Goal: Information Seeking & Learning: Learn about a topic

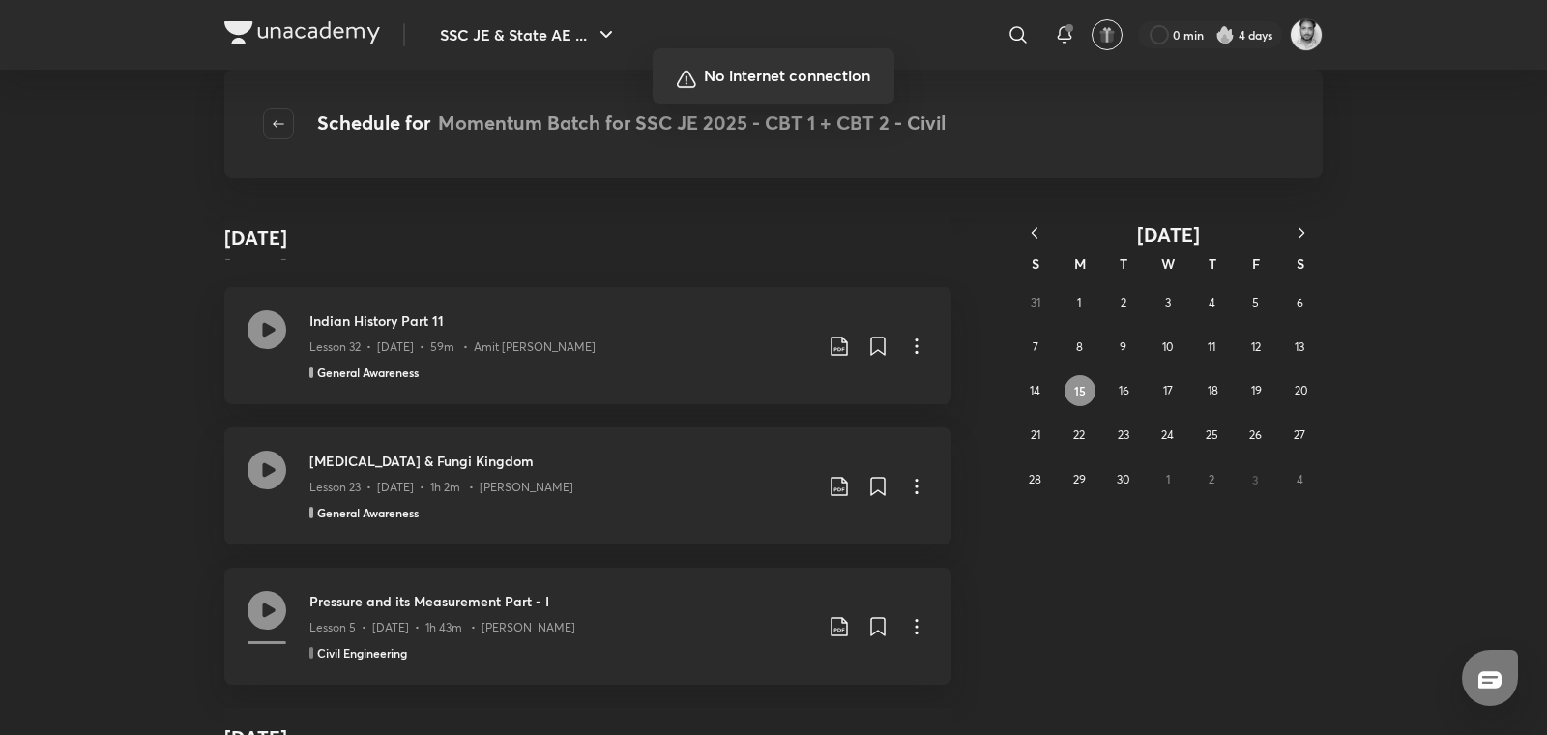
scroll to position [30911, 0]
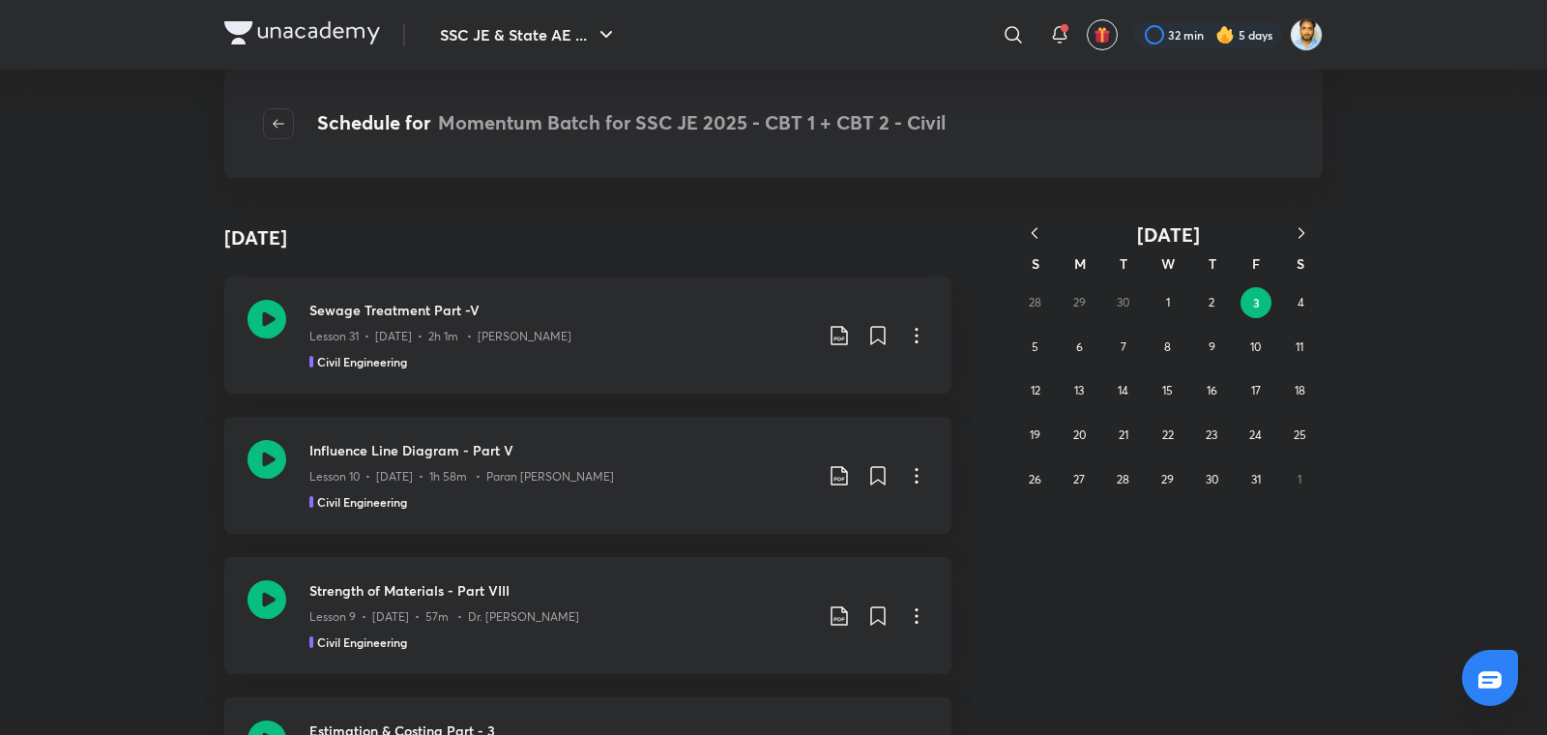
click at [1039, 226] on icon "button" at bounding box center [1034, 232] width 19 height 19
click at [1128, 394] on button "16" at bounding box center [1123, 390] width 31 height 31
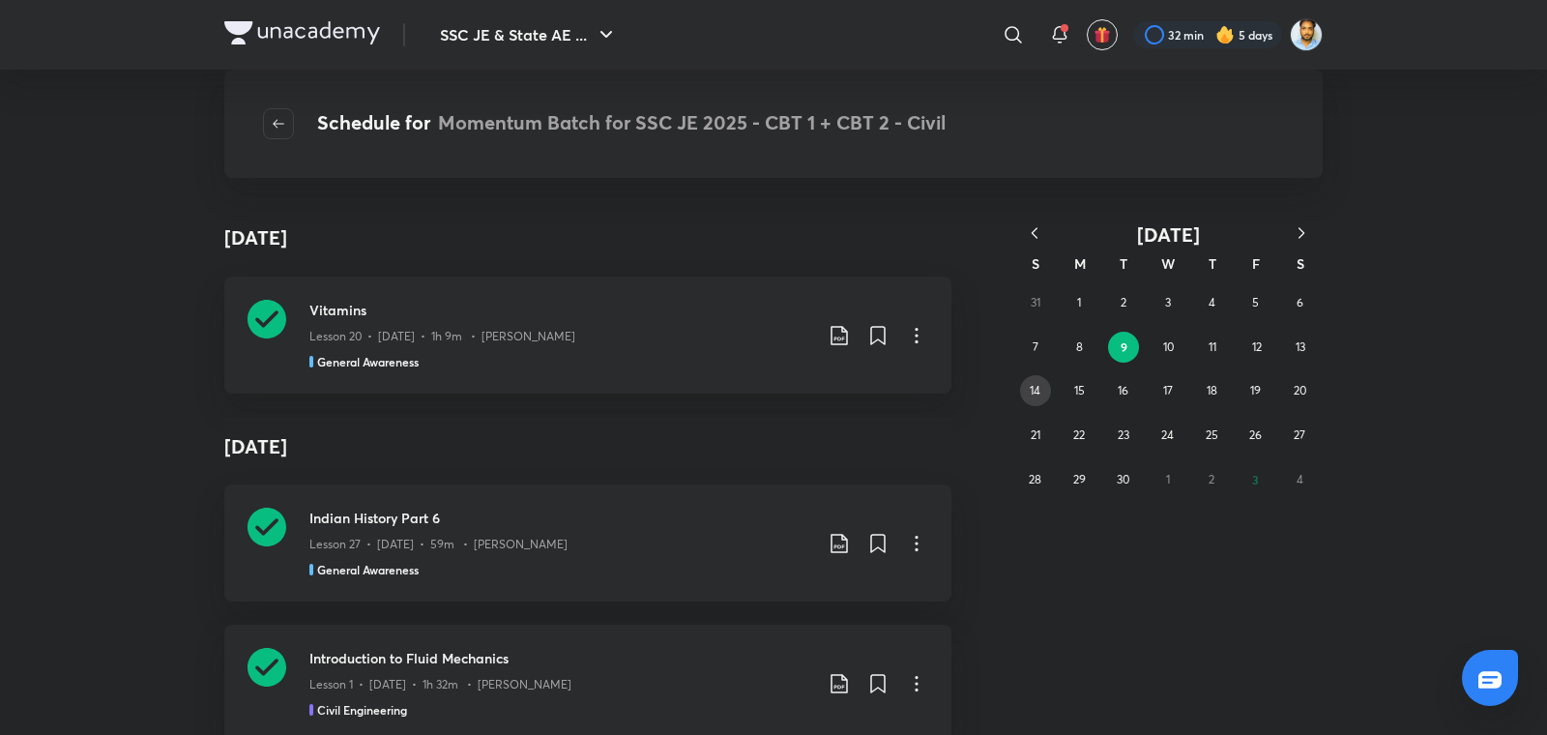
click at [1044, 393] on button "14" at bounding box center [1035, 390] width 31 height 31
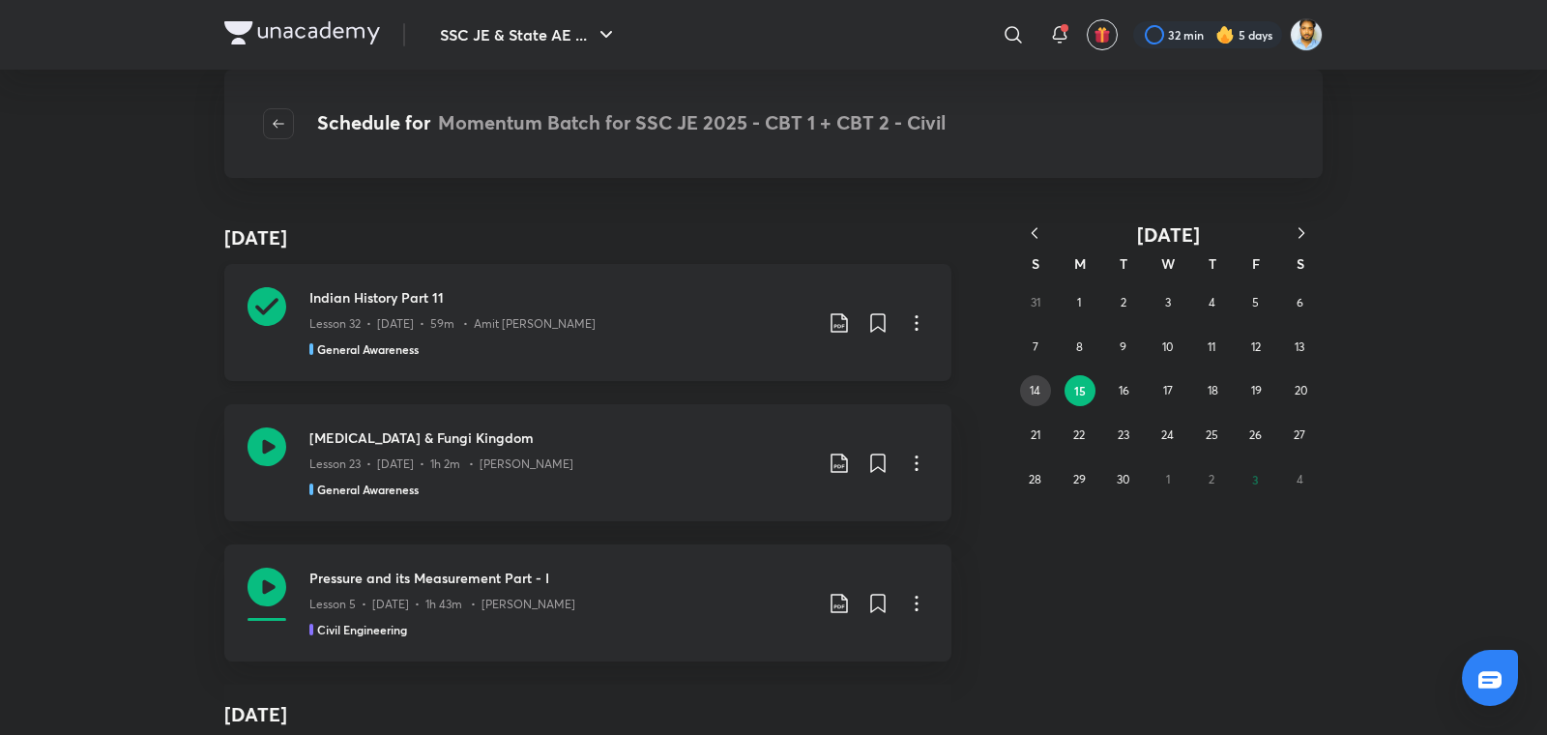
scroll to position [257, 0]
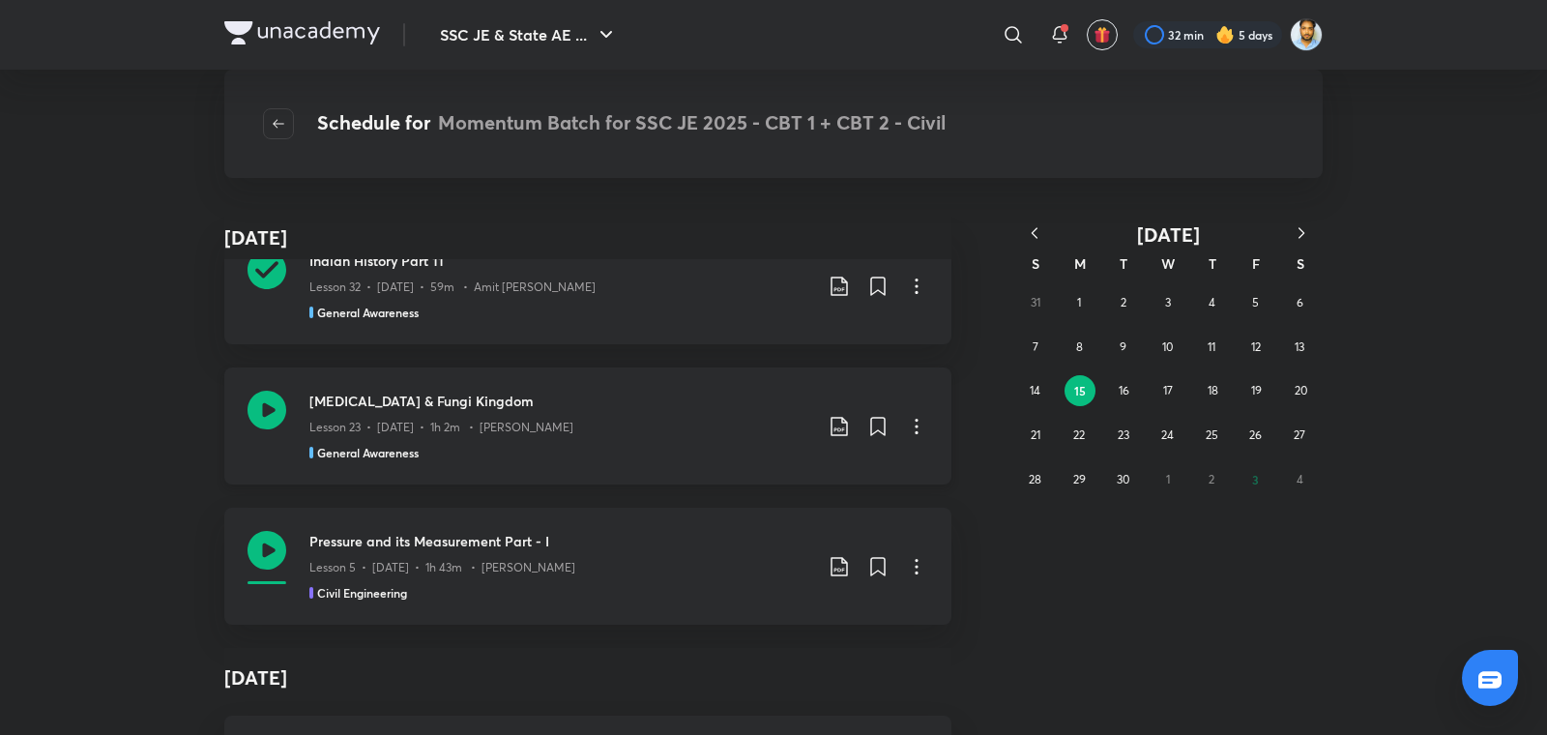
click at [737, 417] on div "Lesson 23 • [DATE] • 1h 2m • [PERSON_NAME]" at bounding box center [560, 423] width 503 height 25
